Goal: Use online tool/utility: Utilize a website feature to perform a specific function

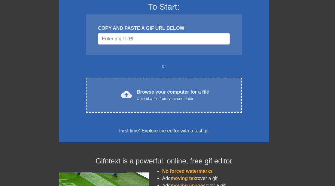
scroll to position [52, 0]
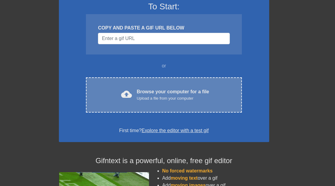
click at [145, 100] on div "Upload a file from your computer" at bounding box center [173, 98] width 72 height 6
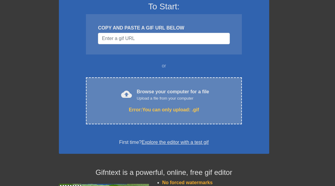
click at [138, 109] on div "Error: You can only upload: .gif" at bounding box center [164, 109] width 130 height 7
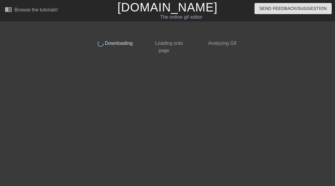
scroll to position [0, 0]
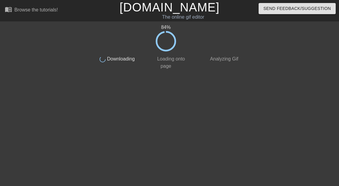
click at [296, 72] on html "menu_book Browse the tutorials! [DOMAIN_NAME] The online gif editor Send Feedba…" at bounding box center [169, 36] width 339 height 72
click at [318, 72] on html "menu_book Browse the tutorials! [DOMAIN_NAME] The online gif editor Send Feedba…" at bounding box center [169, 36] width 339 height 72
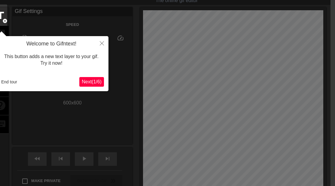
scroll to position [15, 5]
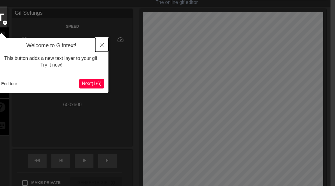
click at [102, 47] on icon "Close" at bounding box center [102, 45] width 4 height 4
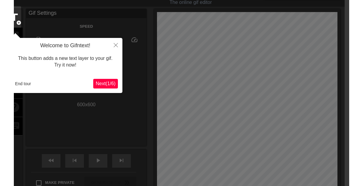
scroll to position [0, 5]
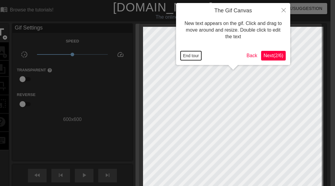
click at [194, 58] on button "End tour" at bounding box center [191, 55] width 21 height 9
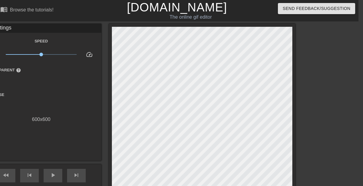
drag, startPoint x: 0, startPoint y: 53, endPoint x: 26, endPoint y: 33, distance: 32.7
click at [26, 33] on div "Gif Settings Speed slow_motion_video x1.00 speed Transparent help Reverse 600 x…" at bounding box center [41, 73] width 120 height 99
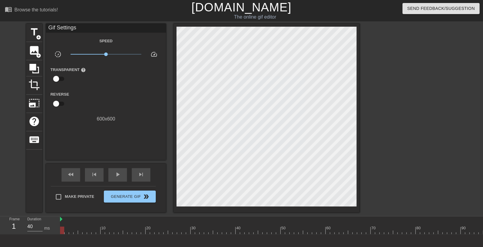
drag, startPoint x: 325, startPoint y: 1, endPoint x: 111, endPoint y: 140, distance: 255.3
click at [111, 140] on div "Gif Settings Speed slow_motion_video x1.00 speed Transparent help Reverse 600 x…" at bounding box center [106, 92] width 120 height 137
click at [33, 29] on span "title" at bounding box center [34, 31] width 11 height 11
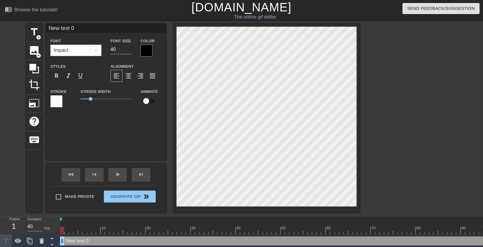
scroll to position [1, 1]
type input "Y"
type textarea "Y"
type input "YI"
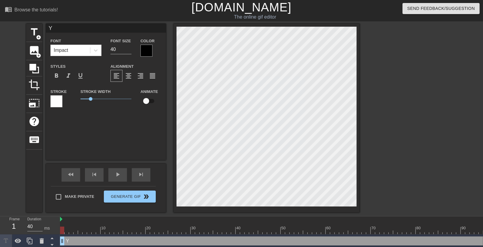
type textarea "YI"
type input "YIP"
type textarea "YIP"
type input "YIPP"
type textarea "YIPP"
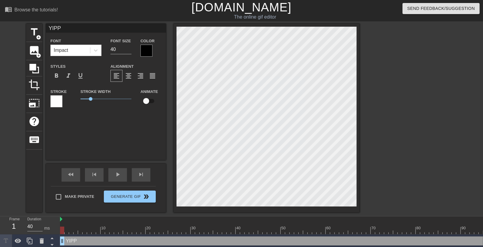
type input "YIPPI"
type textarea "YIPPI"
type input "YIPPIT"
type textarea "YIPPIT"
type input "YIPPITY"
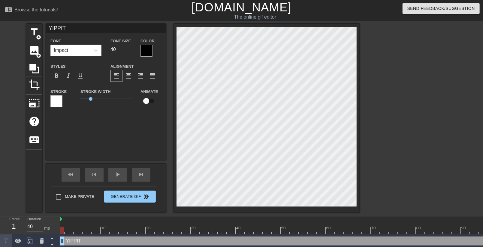
type textarea "YIPPITY"
type input "YIPPITY"
type textarea "YIPPITY Y"
type input "YIPPITY Y"
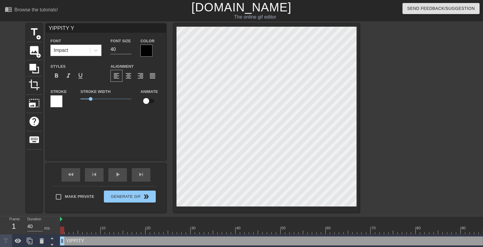
type textarea "YIPPITY YE"
type input "YIPPITY YEP"
type textarea "YIPPITY YEP"
type input "YIPPITY YE"
type textarea "YIPPITY YE"
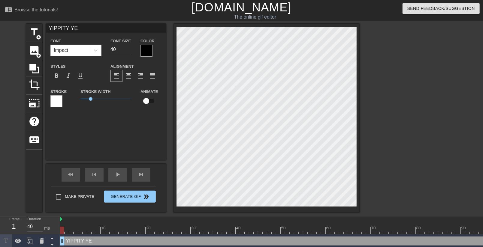
type input "YIPPITY Y"
type textarea "YIPPITY Y"
type input "[PERSON_NAME]"
type textarea "[PERSON_NAME]"
type input "YIPPITY YIP"
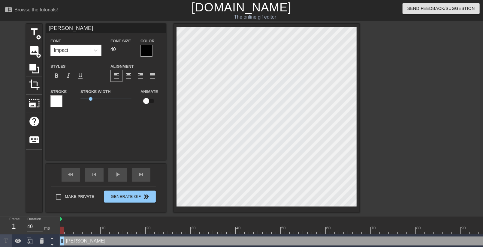
type textarea "YIPPITY YIP"
type input "[PERSON_NAME]"
type textarea "[PERSON_NAME]"
type input "YIPPITY Y"
type textarea "YIPPITY Y"
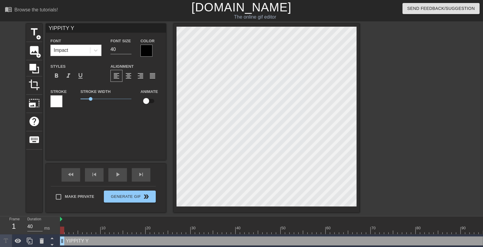
type input "YIPPITY YE"
type textarea "YIPPITY YEP"
type input "YIPPITY YEP"
type textarea "YIPPITY YEP"
click at [57, 102] on div at bounding box center [56, 102] width 12 height 12
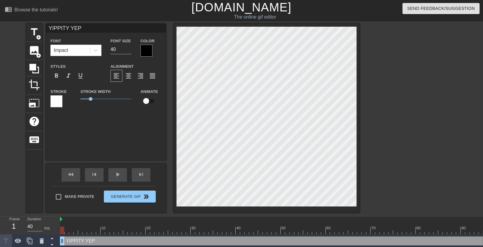
click at [145, 48] on div at bounding box center [147, 51] width 12 height 12
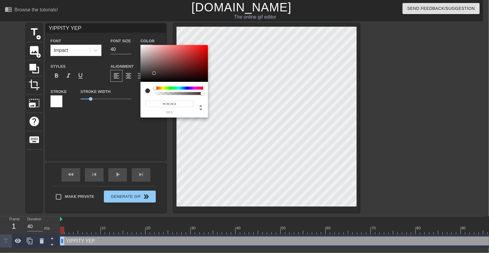
type input "#FFFFFF"
drag, startPoint x: 154, startPoint y: 73, endPoint x: 132, endPoint y: 37, distance: 42.7
click at [132, 37] on div "#FFFFFF hex" at bounding box center [244, 126] width 489 height 253
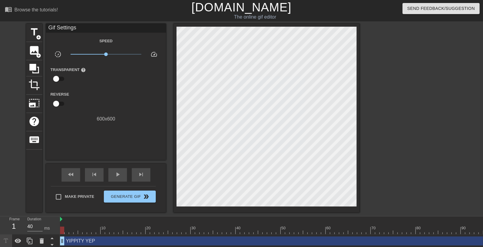
click at [58, 98] on input "checkbox" at bounding box center [56, 103] width 34 height 11
click at [58, 98] on input "checkbox" at bounding box center [62, 103] width 34 height 11
checkbox input "false"
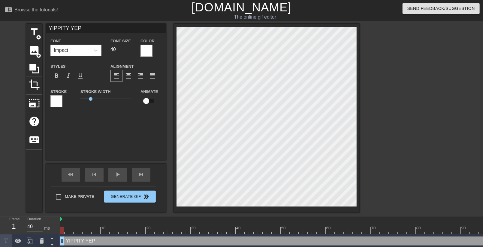
click at [53, 104] on div at bounding box center [56, 102] width 12 height 12
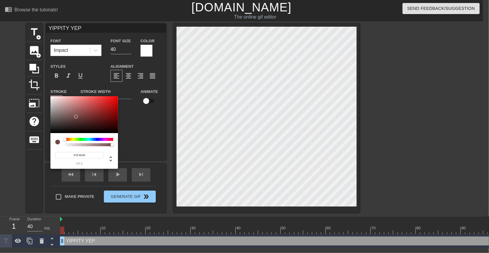
type input "#000000"
drag, startPoint x: 76, startPoint y: 117, endPoint x: 37, endPoint y: 147, distance: 49.4
click at [37, 147] on div "#000000 hex" at bounding box center [244, 126] width 489 height 253
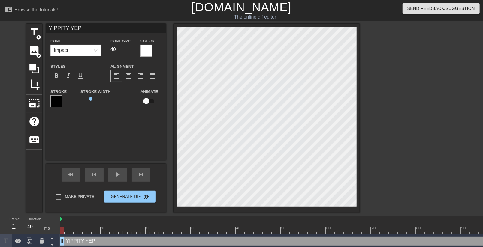
click at [116, 48] on input "40" at bounding box center [121, 50] width 21 height 10
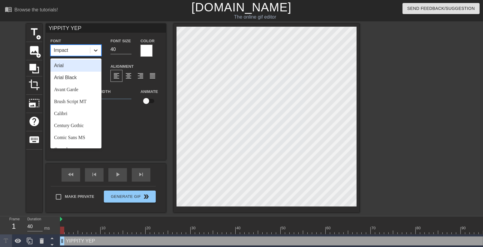
click at [91, 52] on div at bounding box center [95, 50] width 11 height 11
click at [80, 79] on div "Arial Black" at bounding box center [75, 78] width 51 height 12
click at [98, 50] on icon at bounding box center [96, 50] width 6 height 6
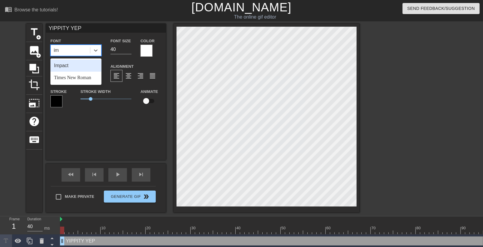
scroll to position [0, 2]
type input "imp"
click at [90, 64] on div "Impact" at bounding box center [75, 66] width 51 height 12
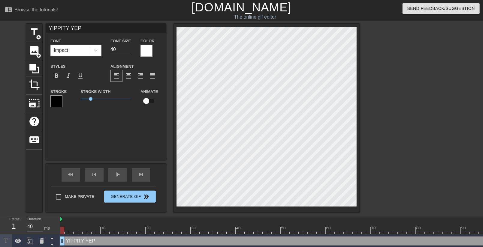
click at [143, 48] on div at bounding box center [147, 51] width 12 height 12
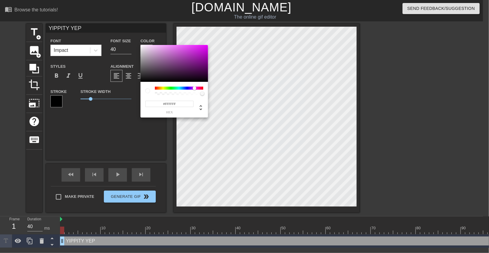
click at [195, 88] on div at bounding box center [179, 88] width 48 height 3
click at [196, 89] on div at bounding box center [197, 88] width 4 height 4
type input "#FF00DC"
drag, startPoint x: 200, startPoint y: 55, endPoint x: 215, endPoint y: 34, distance: 25.5
click at [215, 34] on div "#FF00DC hex" at bounding box center [244, 126] width 489 height 253
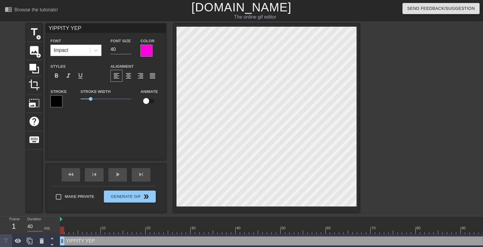
click at [51, 106] on div at bounding box center [56, 102] width 12 height 12
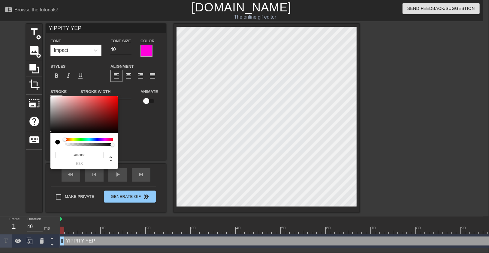
click at [72, 139] on div at bounding box center [89, 139] width 48 height 3
click at [74, 140] on div at bounding box center [89, 139] width 48 height 3
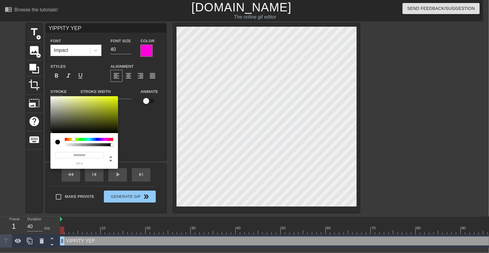
click at [74, 140] on div at bounding box center [89, 139] width 48 height 3
click at [73, 140] on div at bounding box center [73, 140] width 4 height 4
type input "#F6FF00"
drag, startPoint x: 99, startPoint y: 112, endPoint x: 130, endPoint y: 75, distance: 48.4
click at [130, 75] on div "#F6FF00 hex" at bounding box center [244, 126] width 489 height 253
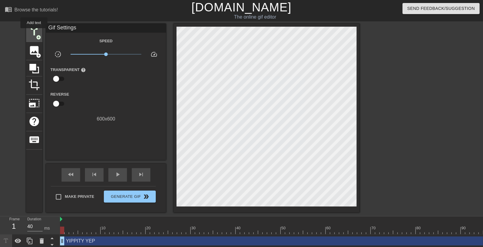
click at [34, 32] on span "title" at bounding box center [34, 31] width 11 height 11
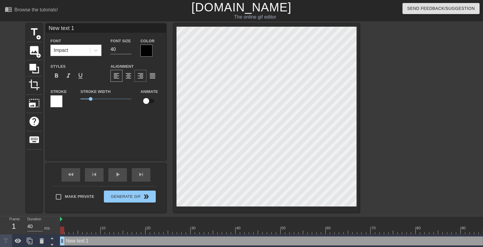
scroll to position [1, 1]
type input "W"
type textarea "W"
type input "WA"
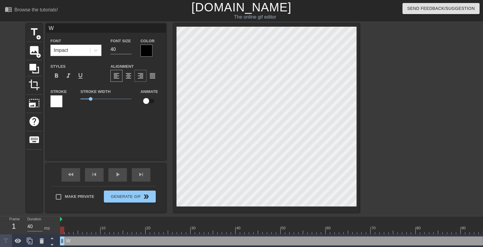
type textarea "WA"
type input "WAN"
type textarea "WAN"
type input "[PERSON_NAME]"
type textarea "[PERSON_NAME]"
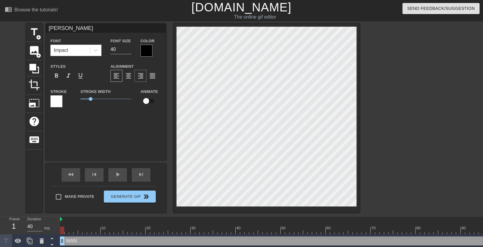
type input "WANNA"
type textarea "WANNA"
type input "WANNA"
type textarea "WANNA"
type input "WANNA W"
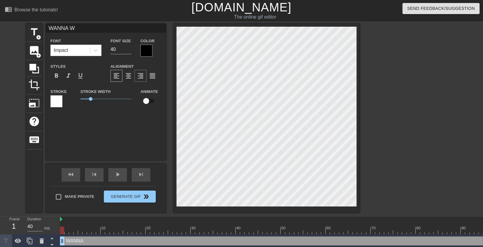
type textarea "WANNA W"
type input "WANNA WA"
type textarea "WANNA WA"
type input "WANNA WAT"
type textarea "WANNA WATCH"
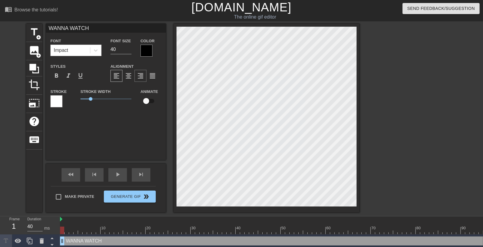
scroll to position [1, 2]
type input "WANNA WATCH"
type textarea "WANNA WATCH"
type input "WANNA WATCH M"
type textarea "WANNA WATCH M"
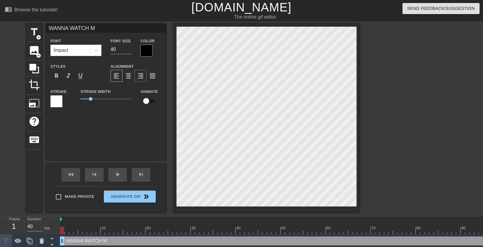
type input "WANNA WATCH ME"
type textarea "WANNA WATCH ME"
type input "WANNA WATCH MEO"
type textarea "WANNA WATCH MEO"
type input "WANNA WATCH MEOW"
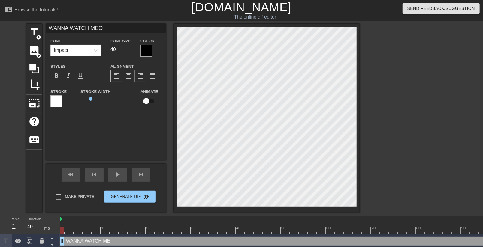
type textarea "WANNA WATCH MEOW"
type input "WANNA WATCH MEOWV"
type textarea "WANNA WATCH MEOWV"
type input "WANNA WATCH MEOWVI"
type textarea "WANNA WATCH MEOWVI"
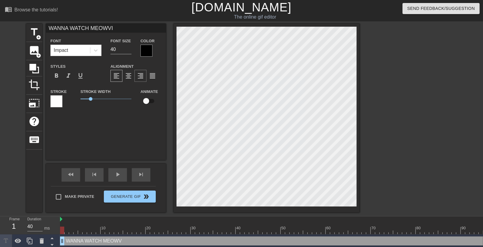
type input "WANNA WATCH [PERSON_NAME]"
type textarea "WANNA WATCH [PERSON_NAME]"
type input "WANNA WATCH [PERSON_NAME]"
type textarea "WANNA WATCH [PERSON_NAME]"
type input "WANNA WATCH [PERSON_NAME]"
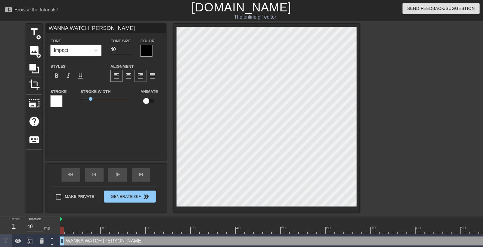
type textarea "WANNA WATCH [PERSON_NAME]"
type input "WANNA WATCH [PERSON_NAME] TO"
type textarea "WANNA WATCH [PERSON_NAME] TO"
type input "WANNA WATCH MEOWVIE TON"
type textarea "WANNA WATCH MEOWVIE TON"
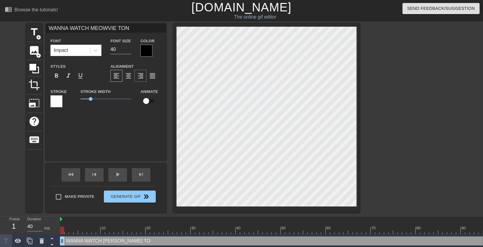
type input "WANNA WATCH MEOWVIE [PERSON_NAME]"
type textarea "WANNA WATCH MEOWVIE [PERSON_NAME]"
type input "WANNA WATCH [PERSON_NAME]"
type textarea "WANNA WATCH MEOWVIE TONYAT"
type input "WANNA WATCH MEOWVIE TONYAT?"
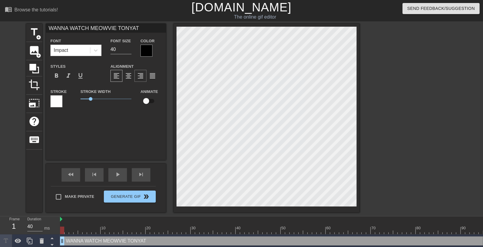
type textarea "WANNA WATCH MEOWVIE TONYAT?"
type input "WANNA WATCH MEOWVIE TONYAT"
type textarea "WANNA WATCH MEOWVIE TONYAT"
type input "WANNA WATCH [PERSON_NAME]"
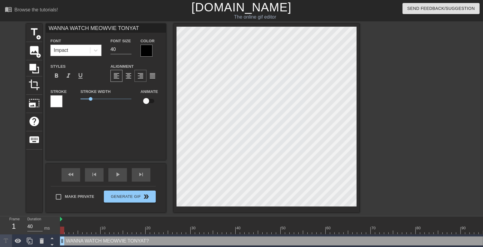
type textarea "WANNA WATCH [PERSON_NAME]"
type input "WANNA WATCH [PERSON_NAME]"
type textarea "WANNA WATCH [PERSON_NAME]"
type input "WANNA WATCH [PERSON_NAME]"
type textarea "WANNA WATCH MEOWVIE TONYAGHT"
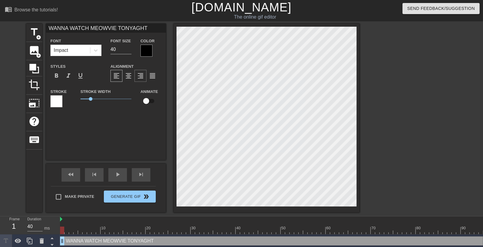
type input "WANNA WATCH MEOWVIE TONYAGHT?"
type textarea "WANNA WATCH MEOWVIE TONYAGHT?"
type input "WANNA WATCHMEOWVIE TONYAGHT?"
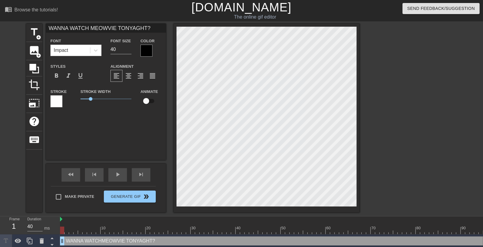
type textarea "WANNA WATCHMEOWVIE TONYAGHT?"
type input "WANNA WATCHMEOWVIE TONYAGHT?"
type textarea "WANNA WATCH MEOWVIE TONYAGHT?"
type input "WANNA WATCHaMEOWVIE TONYAGHT?"
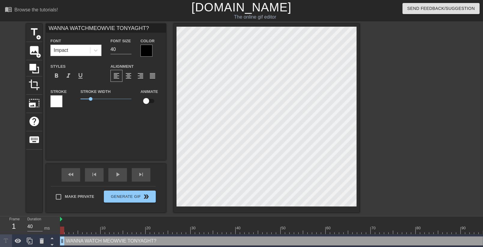
type textarea "WANNA WATCH [PERSON_NAME]?"
type input "WANNA WATCHMEOWVIE TONYAGHT?"
type textarea "WANNA WATCH MEOWVIE TONYAGHT?"
click at [123, 77] on div "format_align_center" at bounding box center [129, 76] width 12 height 12
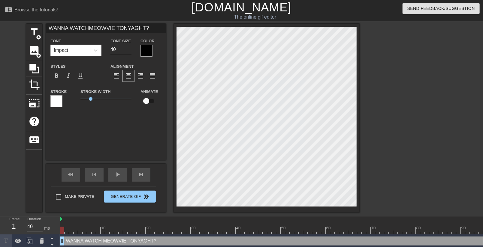
type textarea "WANNA WATCHMEOWVIE TONYAGHT?"
type input "WANNA WATCH MEOWVIE TONYAGHT?"
type textarea "WANNA WATCH MEOWVIE TONYAGHT?"
type input "WANNA WATCH MEOWVIETONYAGHT?"
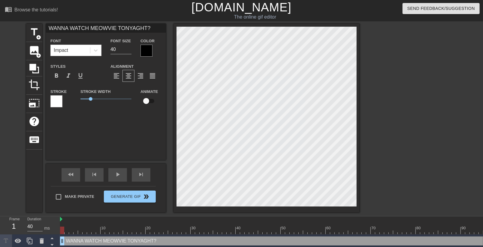
type textarea "WANNA WATCH MEOWVIETONYAGHT?"
type input "WANNA WATCH MEOWVIETONYAGHT?"
type textarea "WANNA WATCH MEOWVIE TONYAGHT?"
type input "WANNA WATCH MEOWVIEWTONYAGHT?"
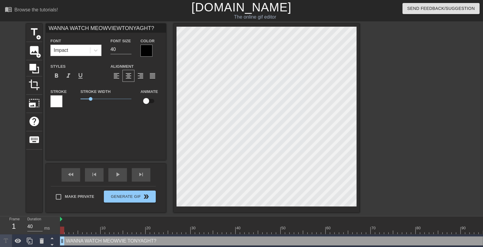
type textarea "WANNA WATCH MEOWVIE WTONYAGHT?"
type input "WANNA WATCH MEOWVIEWITONYAGHT?"
type textarea "WANNA WATCH MEOWVIE WITONYAGHT?"
type input "WANNA WATCH MEOWVIEWITTONYAGHT?"
type textarea "WANNA WATCH [PERSON_NAME]?"
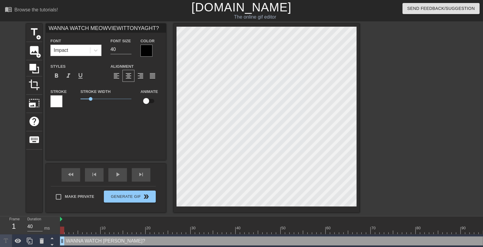
type input "WANNA WATCH MEOWVIEWITHTONYAGHT?"
type textarea "WANNA WATCH [PERSON_NAME] WITHTONYAGHT?"
type input "WANNA WATCH MEOWVIEWITH TONYAGHT?"
type textarea "WANNA WATCH MEOWVIE WITH [PERSON_NAME]?"
type input "WANNA WATCH MEOWVIEWITH MTONYAGHT?"
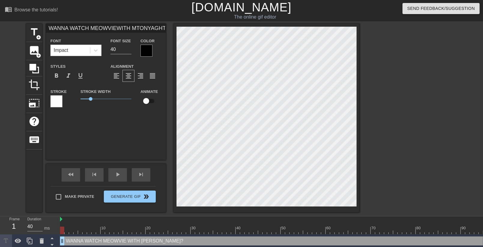
type textarea "WANNA WATCH MEOWVIE WITH MTONYAGHT?"
type input "WANNA WATCH MEOWVIEWITH METONYAGHT?"
type textarea "WANNA WATCH MEOWVIE WITH [PERSON_NAME]?"
type input "WANNA WATCH MEOWVIEWITH ME TONYAGHT?"
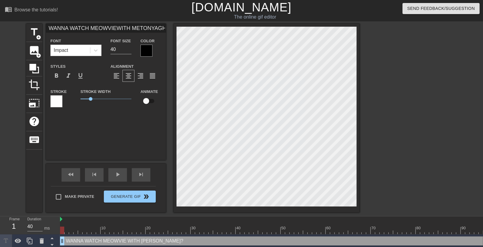
type textarea "WANNA WATCH MEOWVIE WITH ME TONYAGHT?"
click at [147, 49] on div at bounding box center [147, 51] width 12 height 12
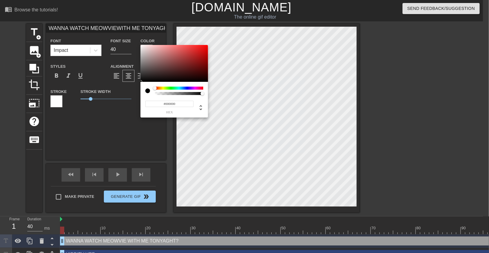
click at [198, 85] on div "#000000 hex" at bounding box center [175, 100] width 68 height 36
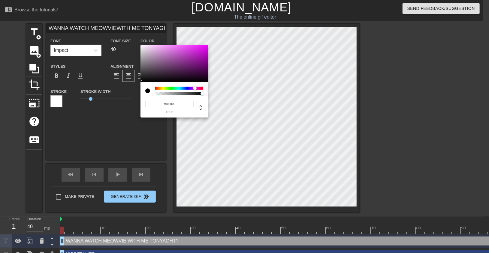
click at [195, 89] on div at bounding box center [179, 88] width 48 height 3
click at [195, 88] on div at bounding box center [195, 88] width 4 height 4
type input "WANNA WATCH MEOWVIEWITH ME TONYAGHT?"
type input "#5C0A63"
type input "WANNA WATCH MEOWVIEWITH ME TONYAGHT?"
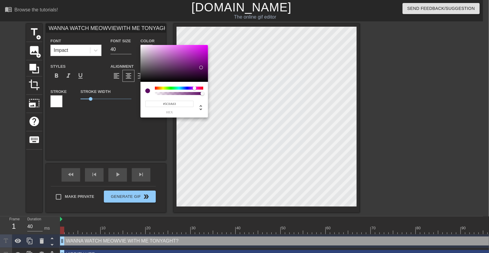
type input "#8C0C97"
type input "WANNA WATCH MEOWVIEWITH ME TONYAGHT?"
type input "#EB00FF"
drag, startPoint x: 201, startPoint y: 68, endPoint x: 213, endPoint y: 20, distance: 49.4
click at [213, 20] on div "#EB00FF hex" at bounding box center [244, 126] width 489 height 253
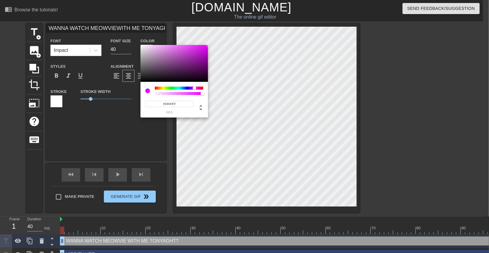
type input "WANNA WATCH MEOWVIEWITH ME TONYAGHT?"
type input "#D61DE5"
type input "WANNA WATCH MEOWVIEWITH ME TONYAGHT?"
type input "#D81DE7"
type input "WANNA WATCH MEOWVIEWITH ME TONYAGHT?"
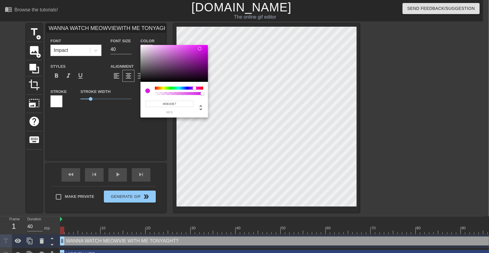
type input "#DA20E9"
type input "WANNA WATCH MEOWVIEWITH ME TONYAGHT?"
type input "#E023F0"
type input "WANNA WATCH MEOWVIEWITH ME TONYAGHT?"
type input "#E524F6"
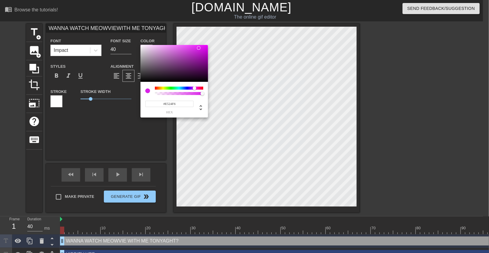
type input "WANNA WATCH MEOWVIEWITH ME TONYAGHT?"
type input "#EF3CFF"
type input "WANNA WATCH MEOWVIEWITH ME TONYAGHT?"
type input "#EF3FFF"
type input "WANNA WATCH MEOWVIEWITH ME TONYAGHT?"
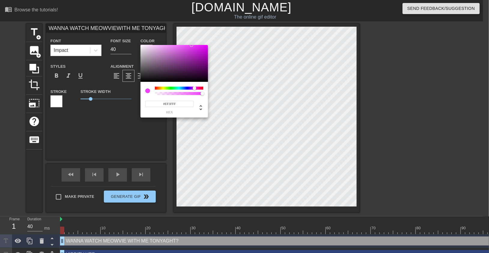
type input "#EF40FF"
drag, startPoint x: 200, startPoint y: 49, endPoint x: 191, endPoint y: 41, distance: 11.1
click at [191, 41] on div "#EF40FF hex" at bounding box center [244, 126] width 489 height 253
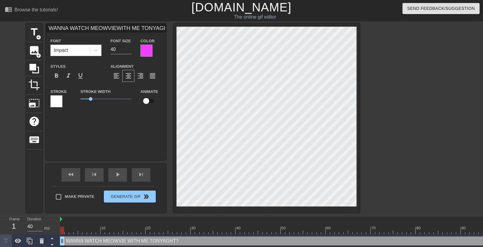
click at [56, 103] on div at bounding box center [56, 102] width 12 height 12
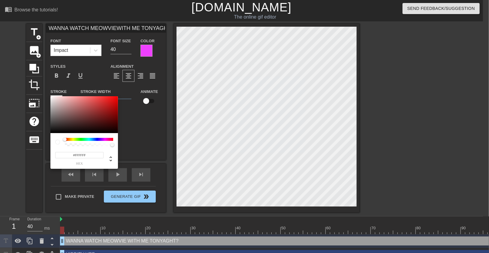
click at [71, 139] on div at bounding box center [89, 139] width 48 height 3
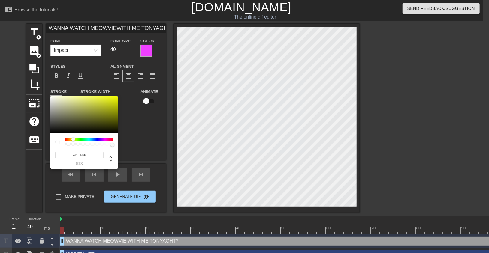
click at [73, 140] on div at bounding box center [73, 140] width 4 height 4
type input "WANNA WATCH MEOWVIEWITH ME TONYAGHT?"
type input "#8F9325"
type input "WANNA WATCH MEOWVIEWITH ME TONYAGHT?"
type input "#9FA322"
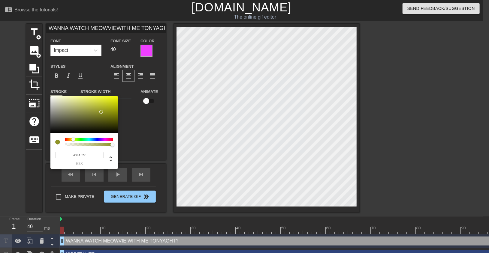
type input "WANNA WATCH MEOWVIEWITH ME TONYAGHT?"
type input "#F4FC06"
type input "WANNA WATCH MEOWVIEWITH ME TONYAGHT?"
type input "#F7FF00"
type input "WANNA WATCH MEOWVIEWITH ME TONYAGHT?"
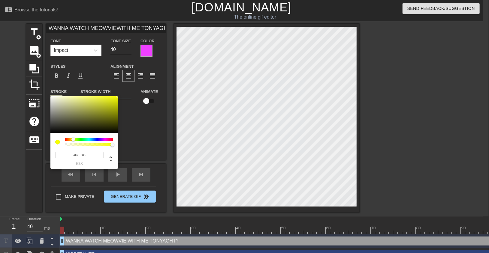
drag, startPoint x: 101, startPoint y: 112, endPoint x: 132, endPoint y: 78, distance: 45.7
click at [132, 78] on div "#F7FF00 hex" at bounding box center [244, 126] width 489 height 253
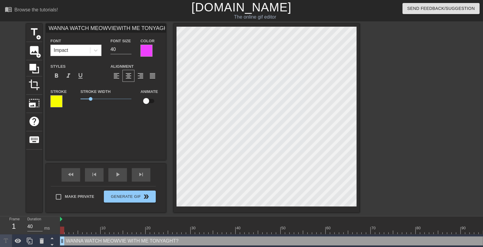
click at [56, 100] on div at bounding box center [56, 102] width 12 height 12
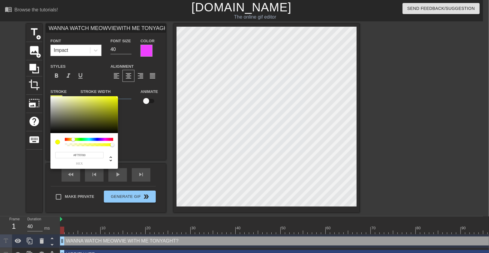
type input "WANNA WATCH MEOWVIEWITH ME TONYAGHT?"
type input "#525341"
type input "WANNA WATCH MEOWVIEWITH ME TONYAGHT?"
type input "#505143"
type input "WANNA WATCH MEOWVIEWITH ME TONYAGHT?"
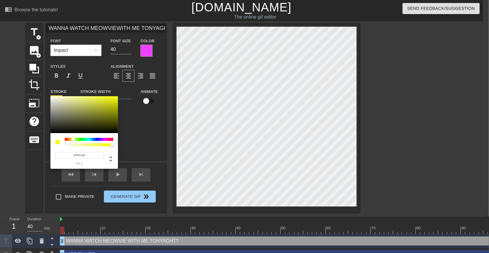
type input "#000000"
type input "WANNA WATCH MEOWVIEWITH ME TONYAGHT?"
drag, startPoint x: 65, startPoint y: 121, endPoint x: 25, endPoint y: 157, distance: 54.0
click at [25, 157] on div "#000000 hex" at bounding box center [244, 126] width 489 height 253
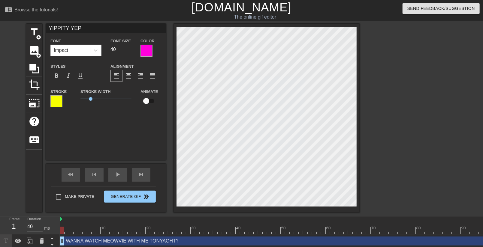
click at [147, 56] on div at bounding box center [147, 51] width 12 height 12
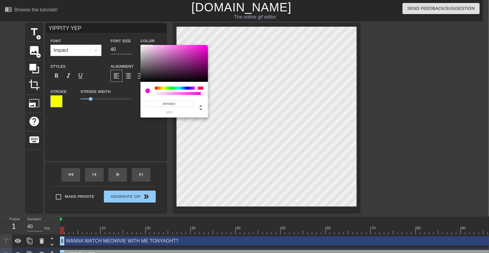
click at [179, 104] on input "#FF00DC" at bounding box center [169, 104] width 48 height 6
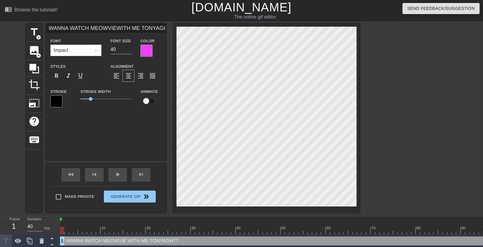
click at [144, 49] on div at bounding box center [147, 51] width 12 height 12
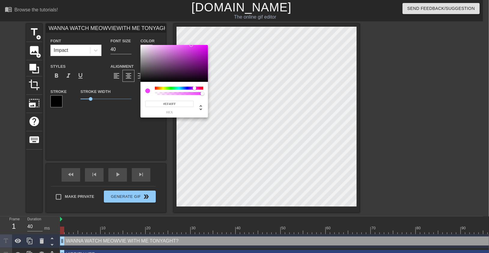
click at [165, 104] on input "#EF40FF" at bounding box center [169, 104] width 48 height 6
paste input "FF00DC"
type input "WANNA WATCH MEOWVIEWITH ME TONYAGHT?"
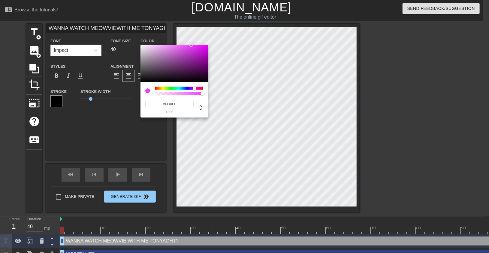
type input "#FF00DC"
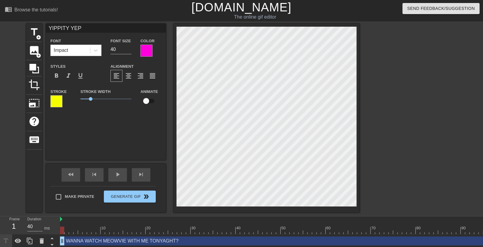
click at [58, 106] on div at bounding box center [56, 102] width 12 height 12
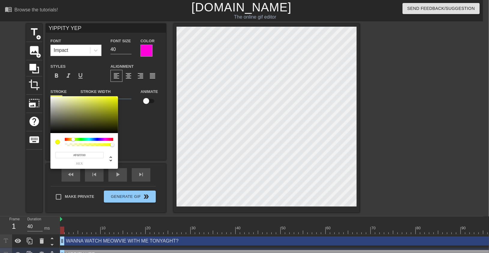
click at [77, 154] on input "#F6FF00" at bounding box center [79, 155] width 48 height 6
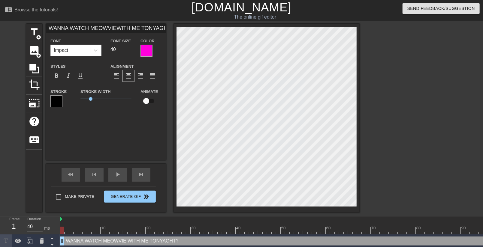
click at [60, 106] on div at bounding box center [56, 102] width 12 height 12
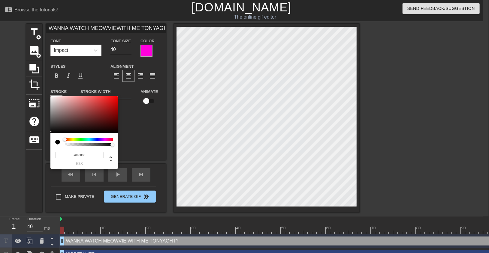
click at [77, 158] on input "#000000" at bounding box center [79, 155] width 48 height 6
paste input "F6FF"
type input "WANNA WATCH MEOWVIEWITH ME TONYAGHT?"
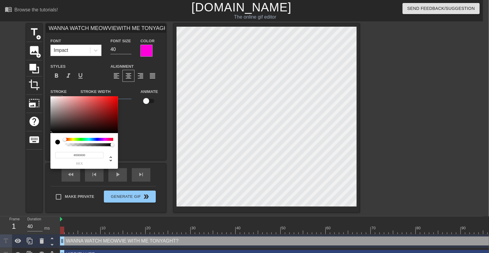
type input "#F6FF00"
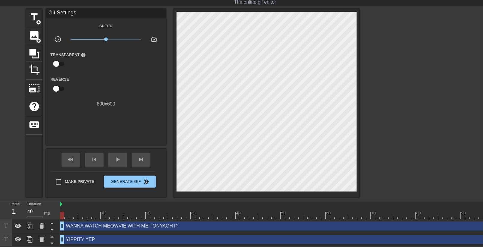
scroll to position [0, 0]
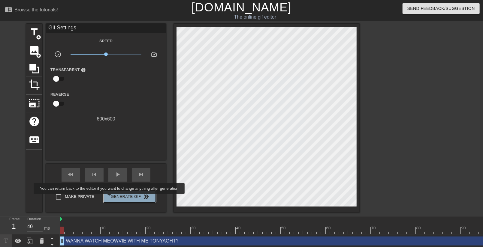
click at [110, 185] on span "Generate Gif double_arrow" at bounding box center [129, 196] width 47 height 7
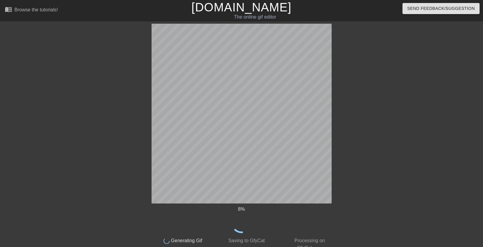
click at [335, 164] on div "8 % done Generating Gif done Saving to GfyCat done Processing on GfyCat title a…" at bounding box center [241, 138] width 483 height 228
click at [335, 147] on div at bounding box center [384, 114] width 90 height 180
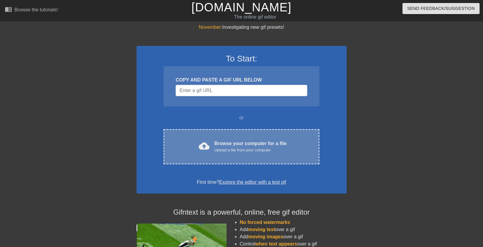
click at [266, 136] on div "cloud_upload Browse your computer for a file Upload a file from your computer C…" at bounding box center [242, 146] width 156 height 35
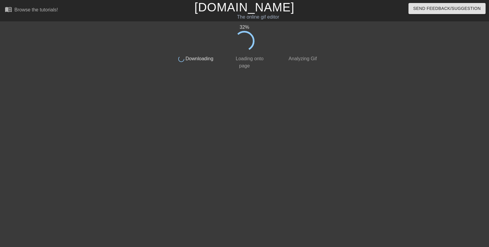
click at [405, 95] on div at bounding box center [372, 114] width 90 height 180
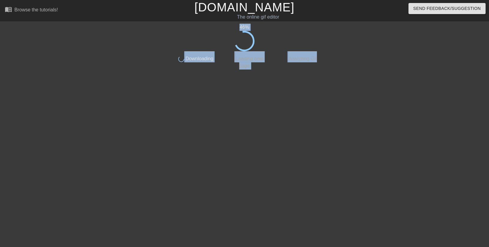
drag, startPoint x: 410, startPoint y: 41, endPoint x: 14, endPoint y: 104, distance: 401.1
click at [14, 104] on div "46 % done Downloading done Loading onto page done Analyzing Gif" at bounding box center [244, 114] width 489 height 180
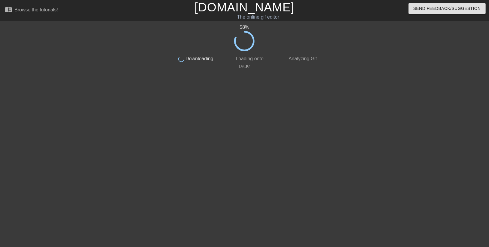
click at [449, 84] on div "58 % done Downloading done Loading onto page done Analyzing Gif" at bounding box center [244, 114] width 489 height 180
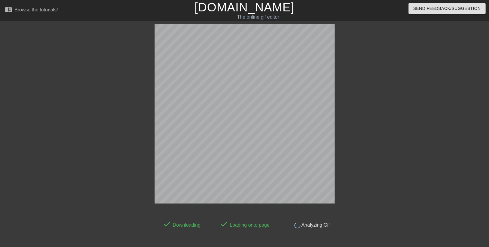
click at [455, 110] on div "done Downloading done Loading onto page done Analyzing Gif" at bounding box center [244, 126] width 489 height 205
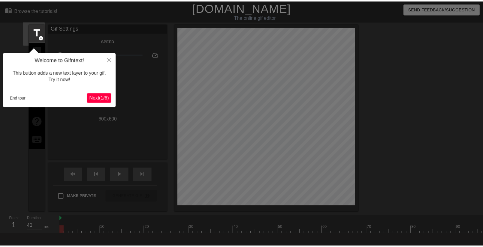
scroll to position [15, 0]
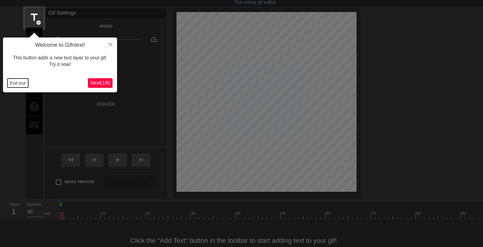
click at [20, 83] on button "End tour" at bounding box center [18, 83] width 21 height 9
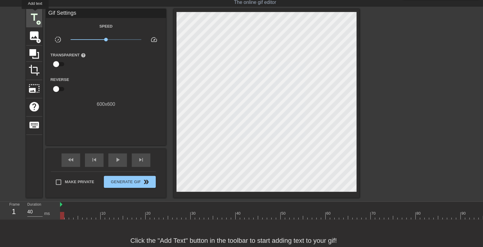
click at [35, 13] on span "title" at bounding box center [34, 17] width 11 height 11
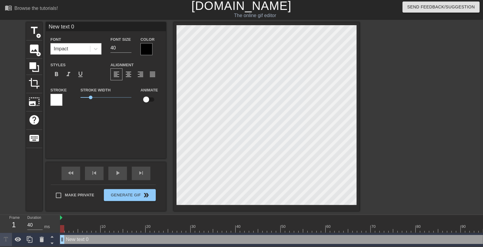
scroll to position [1, 2]
type input "Y"
type textarea "Y"
type input "YI"
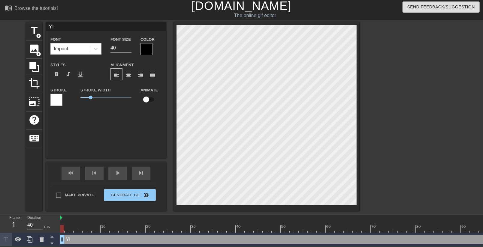
type textarea "YIP"
type input "YIPP"
type textarea "YIPP"
type input "YIPPI"
type textarea "YIPPI"
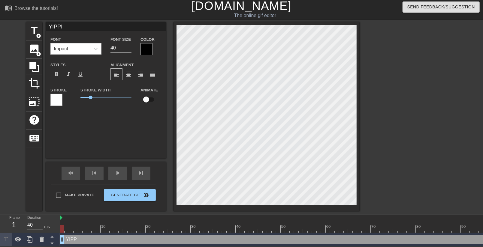
type input "YIPPIT"
type textarea "YIPPIT"
type input "YIPPIT"
type textarea "YIPPIT"
type input "YIPPIT"
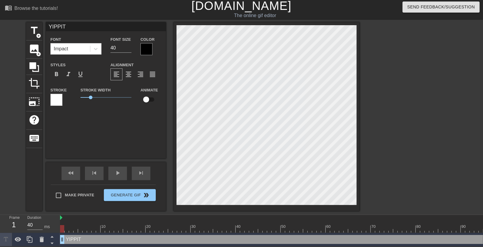
type textarea "YIPPIT"
type input "YIPPITY"
type textarea "YIPPITY"
type input "YIPPITY"
type textarea "YIPPITY"
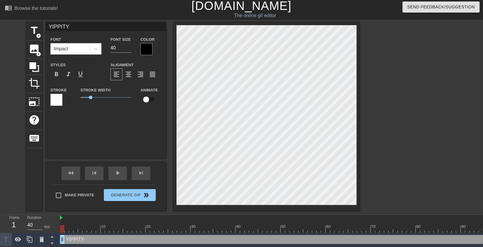
type input "YIPPITY Y"
type textarea "YIPPITY Y"
type input "YIPPITY YE"
type textarea "YIPPITY YE"
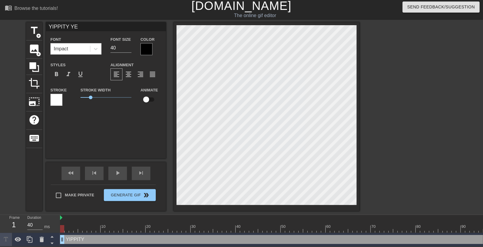
type input "YIPPITY YEP"
type textarea "YIPPITY YEP"
click at [151, 44] on div at bounding box center [147, 49] width 12 height 12
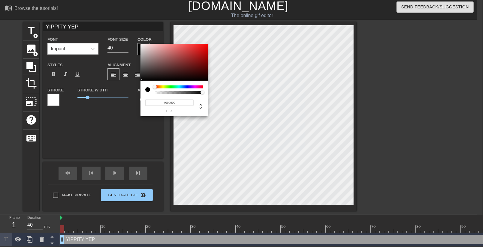
scroll to position [1, 0]
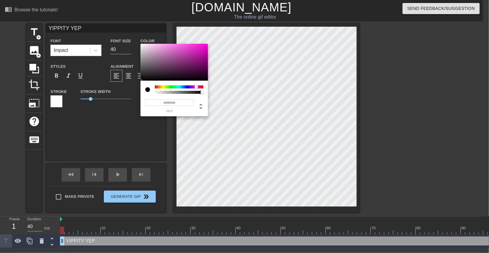
click at [196, 86] on div at bounding box center [179, 87] width 48 height 3
type input "#FF00DB"
drag, startPoint x: 200, startPoint y: 61, endPoint x: 214, endPoint y: 25, distance: 39.3
click at [214, 25] on div "#FF00DB hex" at bounding box center [244, 126] width 489 height 253
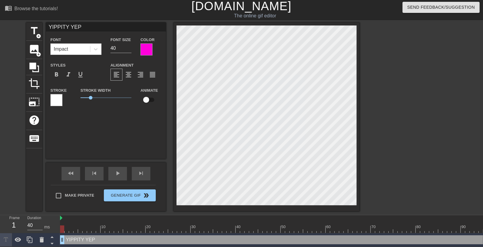
scroll to position [1, 1]
click at [53, 102] on div at bounding box center [56, 100] width 12 height 12
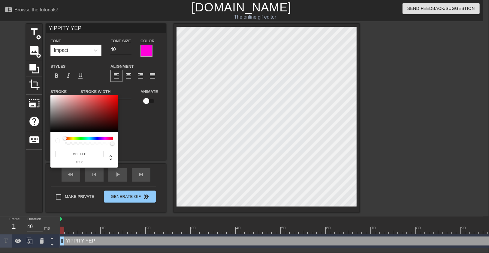
click at [73, 138] on div at bounding box center [89, 138] width 48 height 3
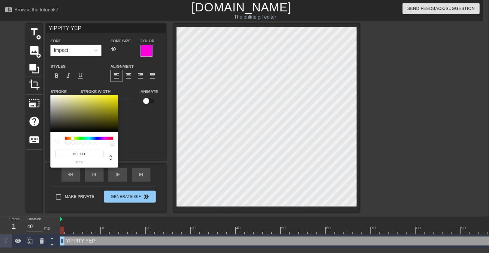
click at [73, 138] on div at bounding box center [89, 138] width 48 height 3
type input "#FFF700"
drag, startPoint x: 104, startPoint y: 104, endPoint x: 147, endPoint y: 72, distance: 53.5
click at [147, 72] on div "#FFF700 hex" at bounding box center [244, 126] width 489 height 253
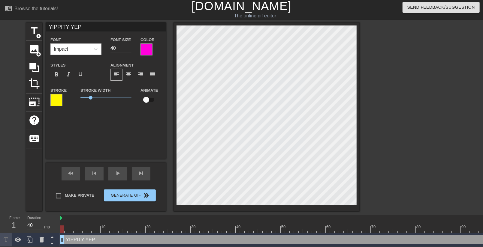
scroll to position [1, 2]
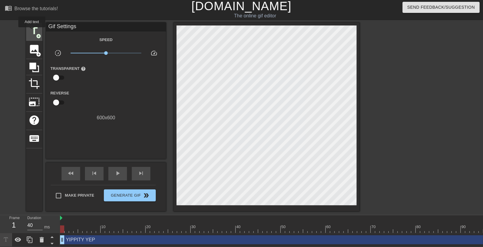
click at [32, 32] on span "title" at bounding box center [34, 30] width 11 height 11
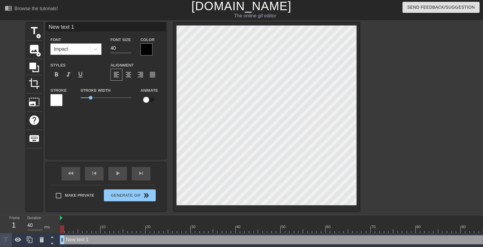
scroll to position [1, 1]
type input "M"
type textarea "M"
type input "ME"
type textarea "ME"
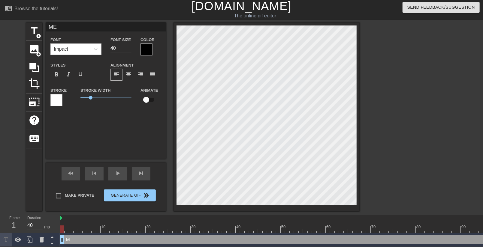
type input "MEW"
type textarea "MEW"
type input "MEWO"
type textarea "MEWO"
type input "MEWOV"
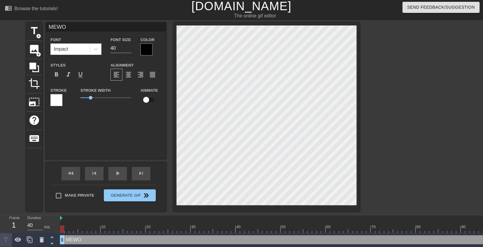
type textarea "MEWOV"
type input "MEWO"
type textarea "MEWO"
type input "MEW"
type textarea "MEW"
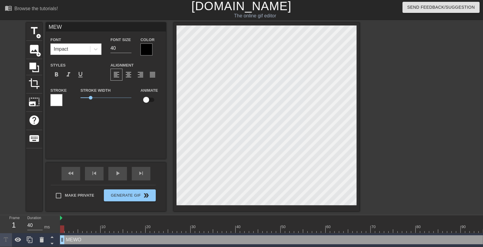
type input "ME"
type textarea "ME"
type input "MEO"
type textarea "MEO"
type input "MEOE"
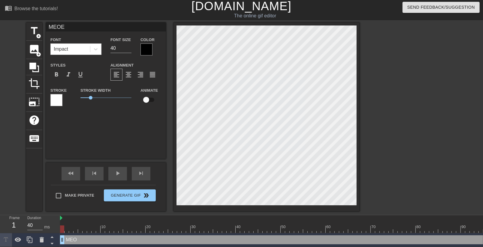
type textarea "MEOE"
type input "MEO"
type textarea "MEO"
type input "MEOW"
type textarea "MEOW"
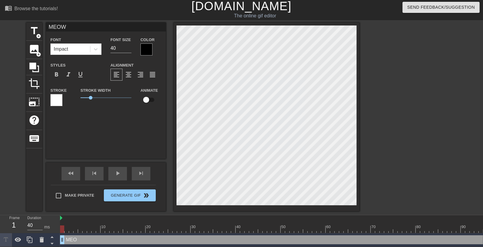
type input "MEOWV"
type textarea "MEOWV"
type input "MEOWVI"
type textarea "MEOWVI"
type input "MEOWVIE"
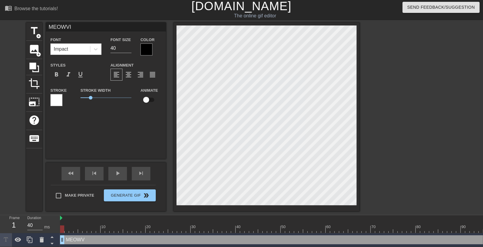
type textarea "MEOWVIE"
type input "MEOWVIE"
type textarea "MEOWVIE"
type input "MEOWVIE T"
type textarea "MEOWVIE T"
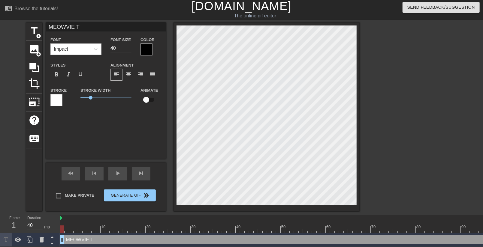
type input "MEOWVIE TO"
type textarea "MEOWVIE TO"
type input "MEOWVIE TON"
type textarea "MEOWVIE TON"
type input "MEOWVIE TONY"
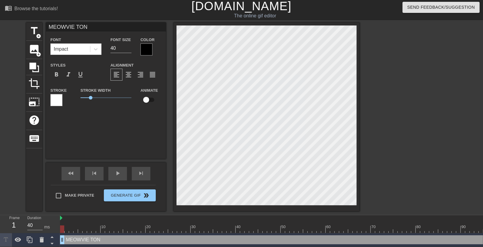
type textarea "MEOWVIE TONY"
type input "MEOWVIE TONYA"
type textarea "MEOWVIE TONYAG"
type input "MEOWVIE TONYAGH"
type textarea "MEOWVIE TONYAGH"
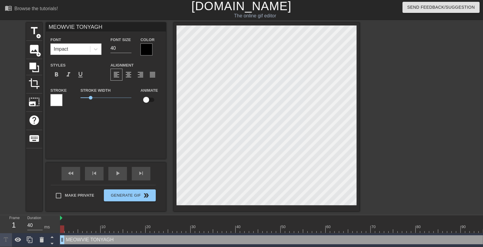
type input "MEOWVIE TONYAGHT"
type textarea "MEOWVIE TONYAGHT"
type input "MEOWVIE TONYAGHT?"
type textarea "MEOWVIE TONYAGHT?"
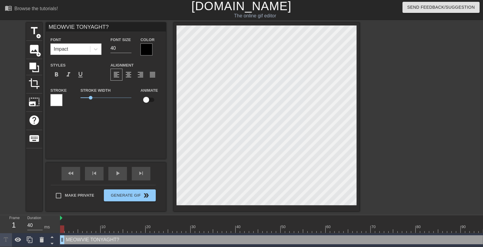
type input "YIPPITY YEP"
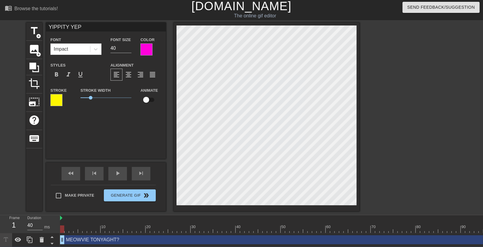
click at [146, 50] on div at bounding box center [147, 50] width 12 height 12
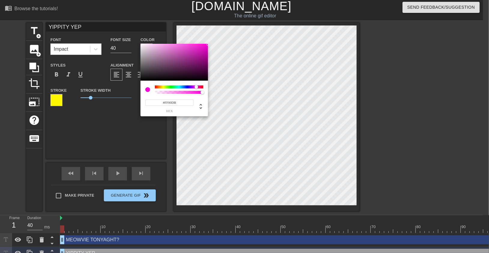
click at [168, 104] on input "#FF00DB" at bounding box center [169, 103] width 48 height 6
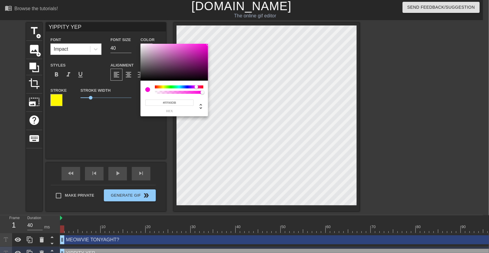
click at [168, 104] on input "#FF00DB" at bounding box center [169, 103] width 48 height 6
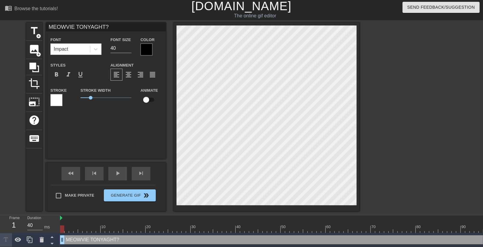
click at [144, 50] on div at bounding box center [147, 50] width 12 height 12
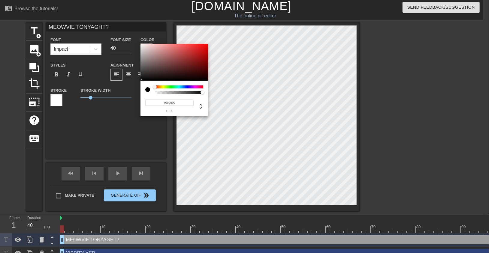
click at [155, 104] on input "#000000" at bounding box center [169, 103] width 48 height 6
paste input "FF00DB"
type input "#FF00DB"
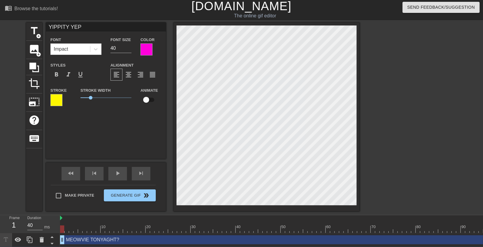
click at [62, 102] on div at bounding box center [56, 100] width 12 height 12
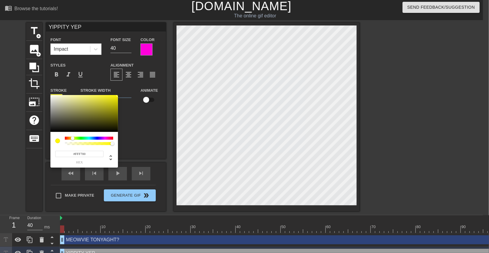
click at [83, 155] on input "#FFF700" at bounding box center [79, 154] width 48 height 6
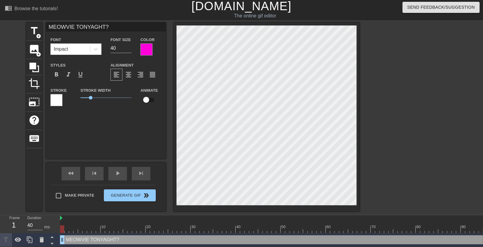
click at [56, 100] on div at bounding box center [56, 100] width 12 height 12
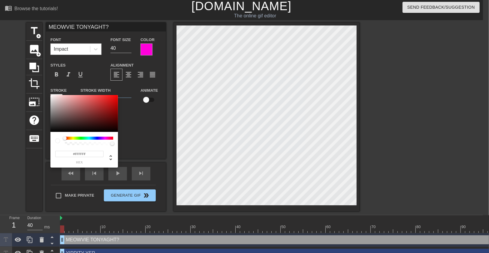
click at [78, 151] on input "#FFFFFF" at bounding box center [79, 154] width 48 height 6
paste input "700"
type input "#FFF700"
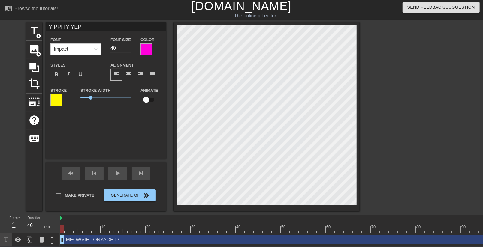
scroll to position [1, 2]
type input "YIPPITY YEP!"
type textarea "YIPPITY YEP!"
type input "YIPPITY YEP"
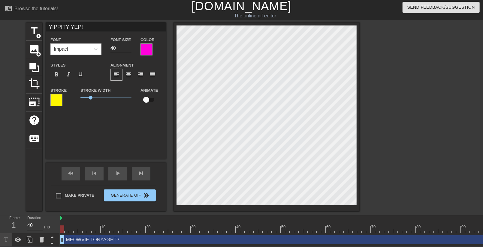
type textarea "YIPPITY YEP"
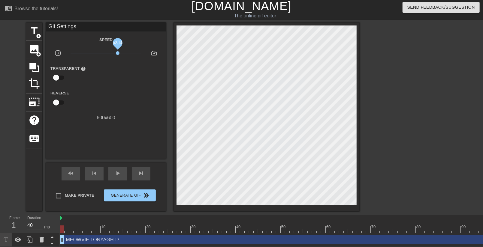
drag, startPoint x: 108, startPoint y: 55, endPoint x: 118, endPoint y: 53, distance: 9.7
click at [118, 53] on span "x2.14" at bounding box center [106, 53] width 71 height 7
click at [112, 52] on span "x1.45" at bounding box center [106, 53] width 71 height 7
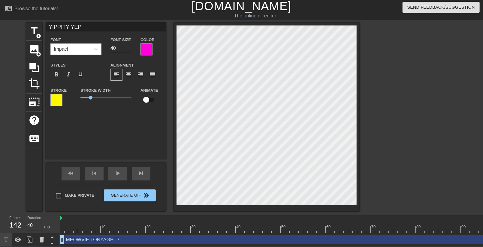
scroll to position [1, 2]
type input "YIPPITY YEP!"
type textarea "YIPPITY YEP!"
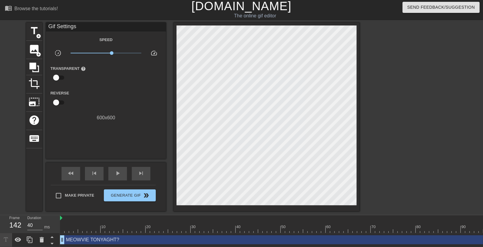
click at [423, 71] on div at bounding box center [412, 113] width 90 height 180
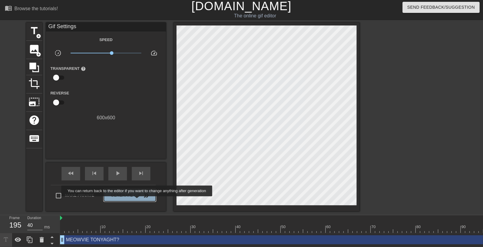
click at [138, 201] on button "Generate Gif double_arrow" at bounding box center [130, 196] width 52 height 12
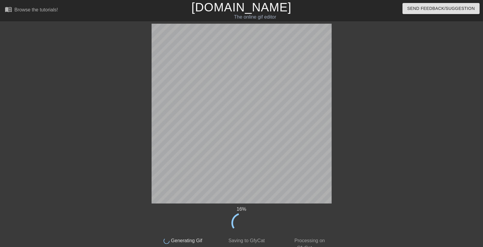
click at [456, 115] on div "16 % done Generating Gif done Saving to GfyCat done Processing on GfyCat title …" at bounding box center [241, 138] width 483 height 228
click at [441, 187] on div "44 % done Generating Gif done Saving to GfyCat done Processing on GfyCat title …" at bounding box center [241, 138] width 483 height 228
click at [429, 171] on div "70 % done Generating Gif done Saving to GfyCat done Processing on GfyCat title …" at bounding box center [241, 138] width 483 height 228
click at [429, 143] on div "80 % done Generating Gif done Saving to GfyCat done Processing on GfyCat title …" at bounding box center [241, 138] width 483 height 228
click at [436, 99] on div "90 % done Generating Gif done Saving to GfyCat done Processing on GfyCat title …" at bounding box center [241, 138] width 483 height 228
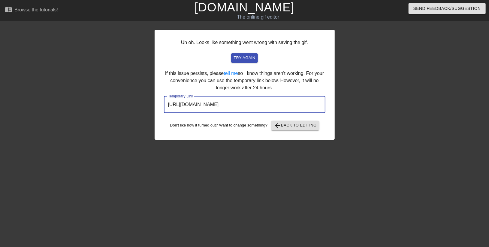
click at [265, 100] on input "https://www.gifntext.com/temp_generations/MQOtKY0f.gif" at bounding box center [245, 104] width 162 height 17
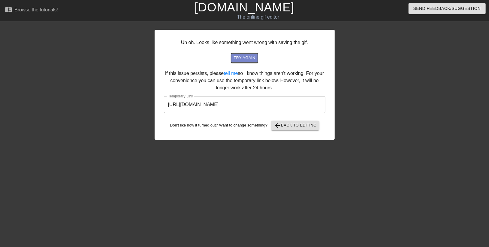
click at [253, 56] on span "try again" at bounding box center [245, 58] width 22 height 7
